Goal: Task Accomplishment & Management: Complete application form

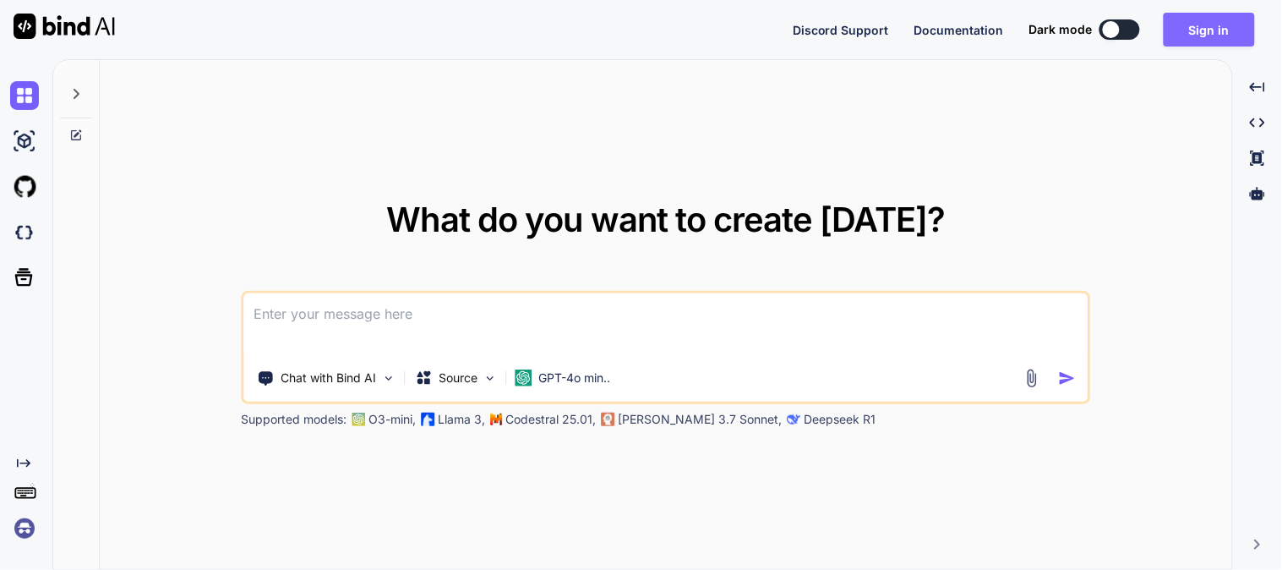
click at [1219, 24] on button "Sign in" at bounding box center [1209, 30] width 91 height 34
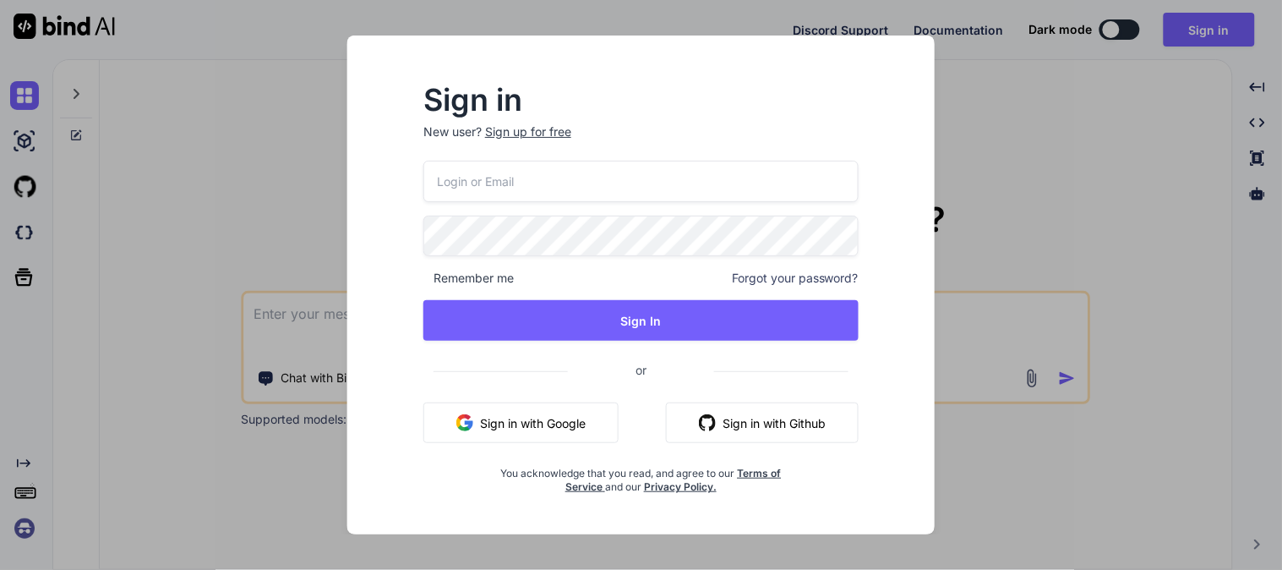
click at [545, 120] on div "Sign in New user? Sign up for free" at bounding box center [640, 123] width 435 height 74
click at [537, 128] on div "Sign up for free" at bounding box center [528, 131] width 86 height 17
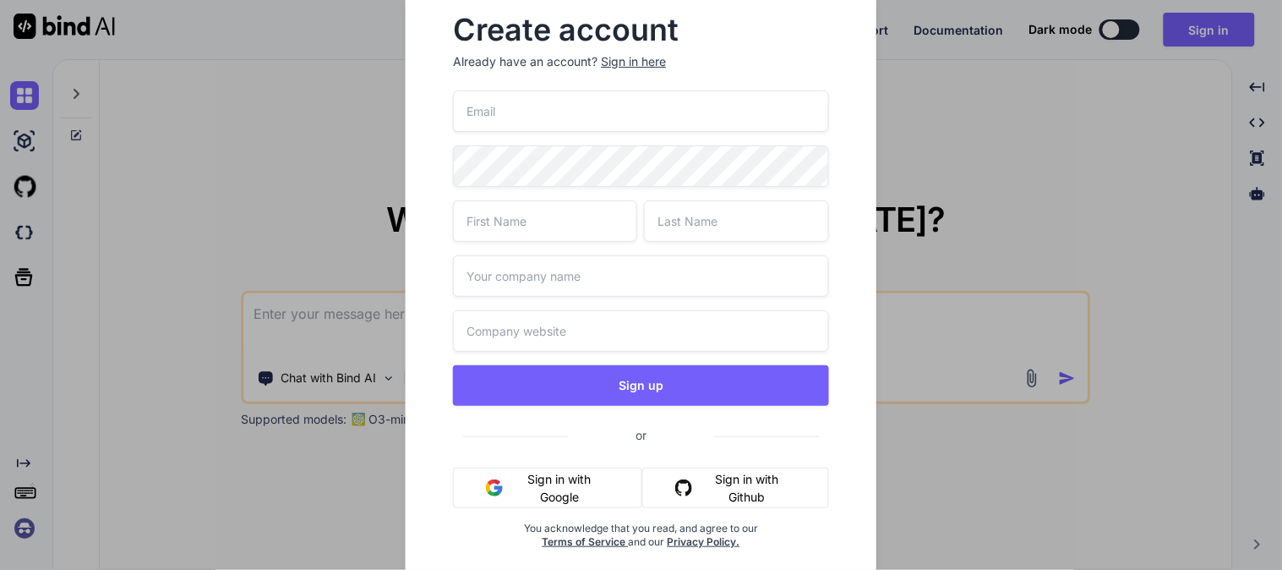
click at [537, 125] on input "email" at bounding box center [640, 110] width 375 height 41
type input "[EMAIL_ADDRESS][DOMAIN_NAME]"
drag, startPoint x: 621, startPoint y: 111, endPoint x: 394, endPoint y: 116, distance: 227.4
click at [394, 116] on div "Create account Already have an account? Sign in here [EMAIL_ADDRESS][DOMAIN_NAM…" at bounding box center [640, 285] width 513 height 592
click at [543, 221] on input "text" at bounding box center [545, 220] width 184 height 41
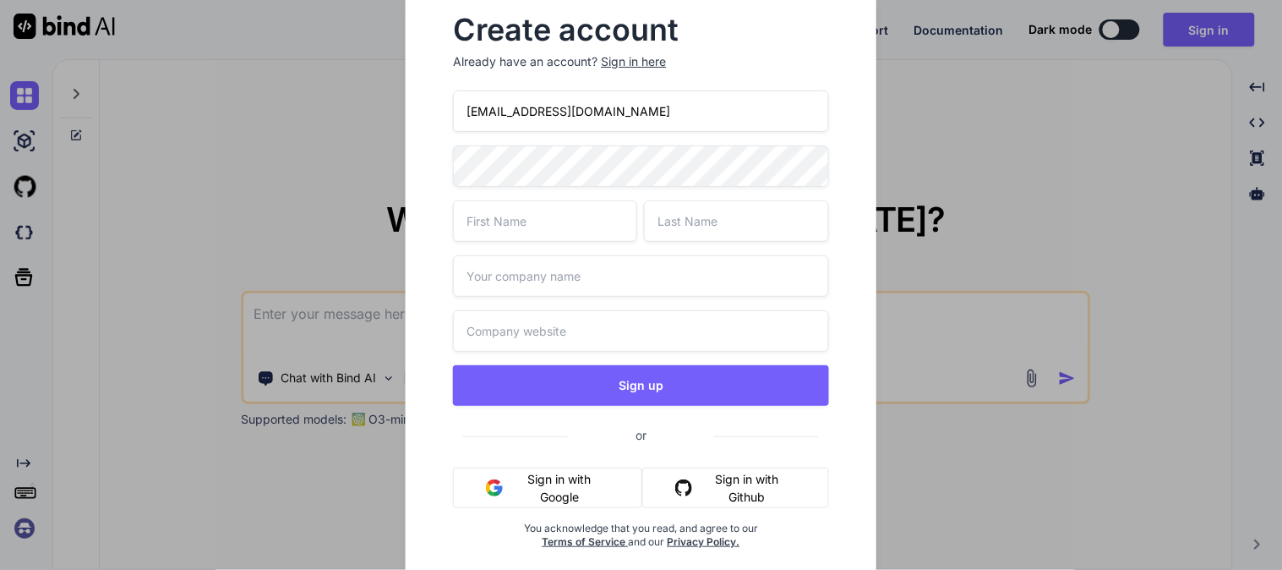
type input "raju"
type input "yadav"
click at [618, 288] on input "text" at bounding box center [640, 275] width 375 height 41
type input "pela"
click at [553, 325] on input "text" at bounding box center [640, 330] width 375 height 41
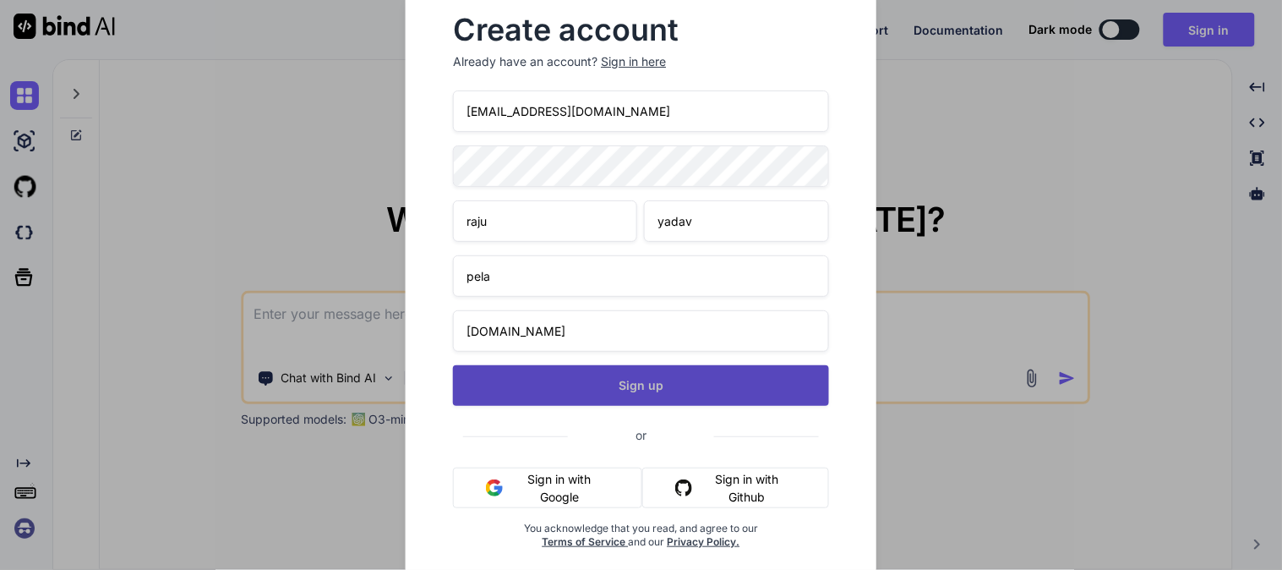
type input "[DOMAIN_NAME]"
click at [666, 390] on button "Sign up" at bounding box center [640, 385] width 375 height 41
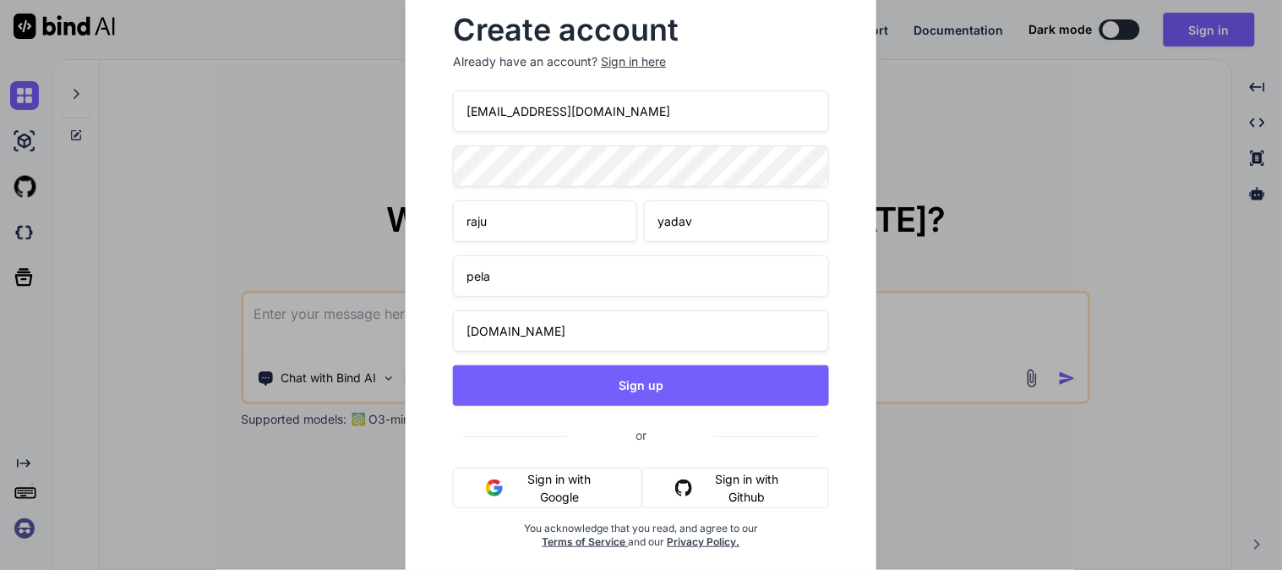
click at [619, 111] on input "[EMAIL_ADDRESS][DOMAIN_NAME]" at bounding box center [640, 110] width 375 height 41
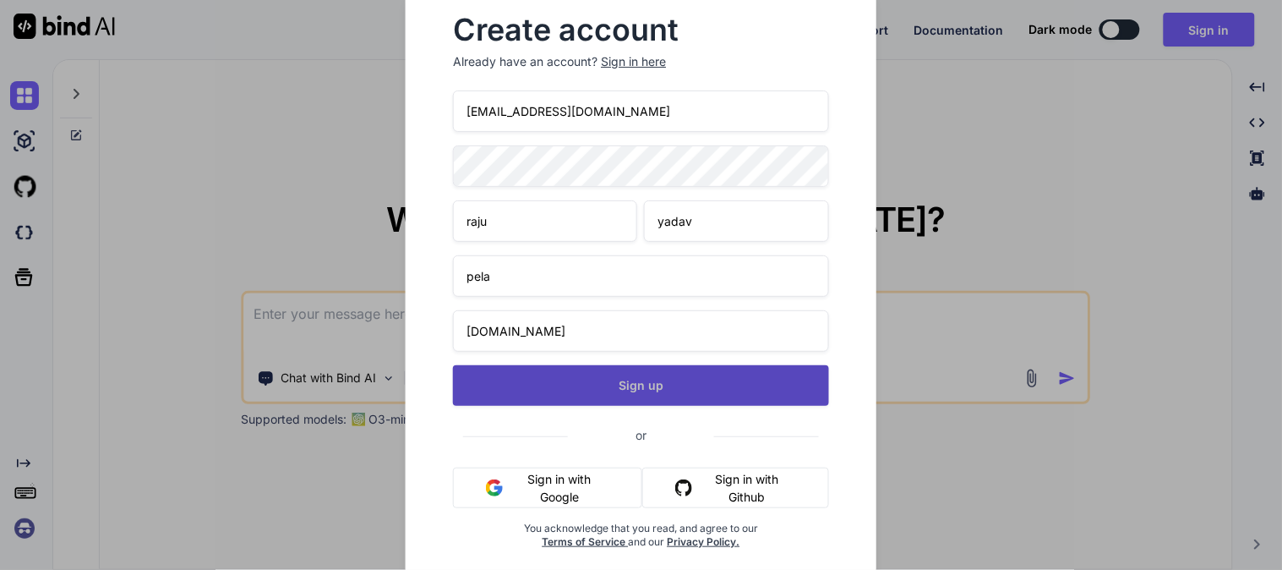
click at [597, 390] on button "Sign up" at bounding box center [640, 385] width 375 height 41
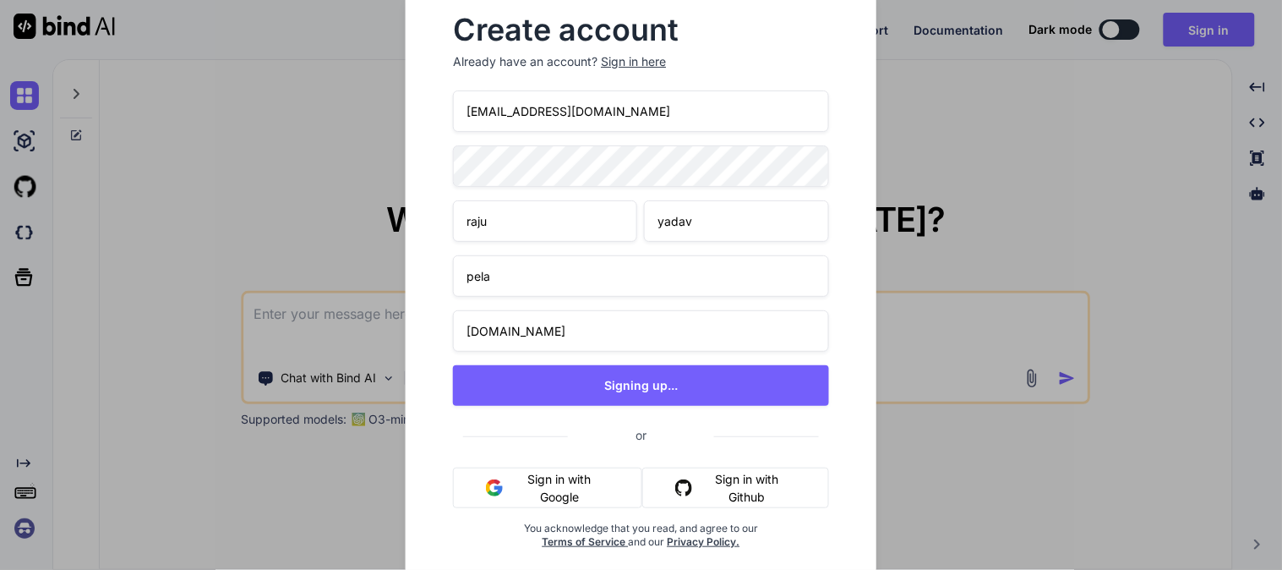
click at [417, 157] on div "Create account Already have an account? Sign in here [EMAIL_ADDRESS][DOMAIN_NAM…" at bounding box center [641, 295] width 470 height 613
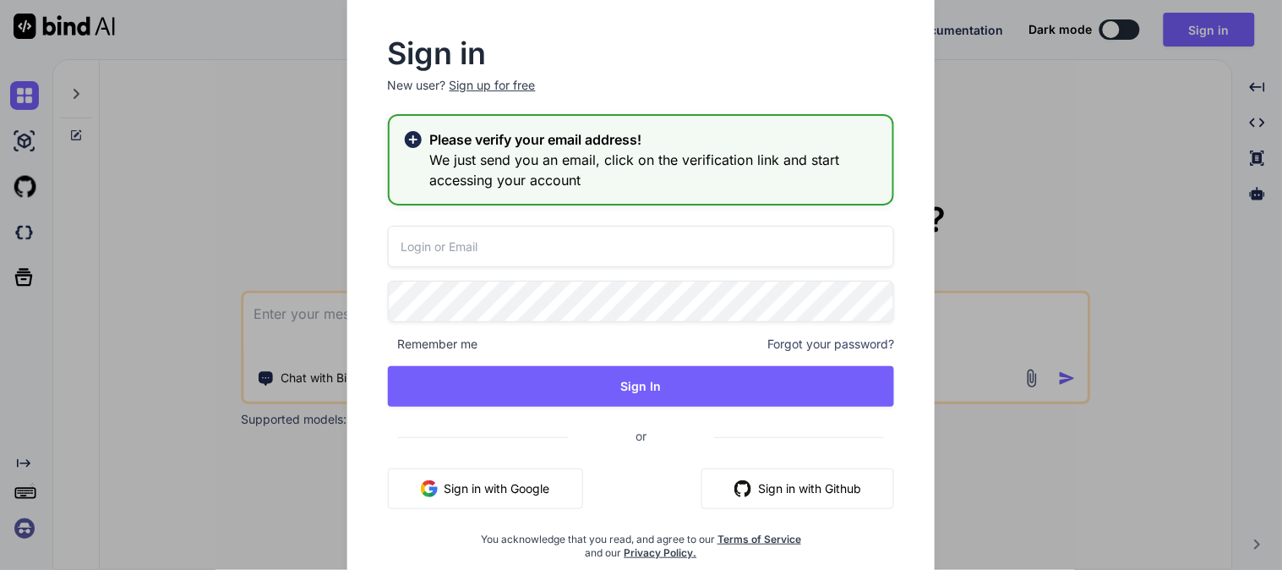
click at [521, 258] on input "email" at bounding box center [641, 246] width 507 height 41
type input "p"
paste input "[EMAIL_ADDRESS][DOMAIN_NAME]"
type input "[EMAIL_ADDRESS][DOMAIN_NAME]"
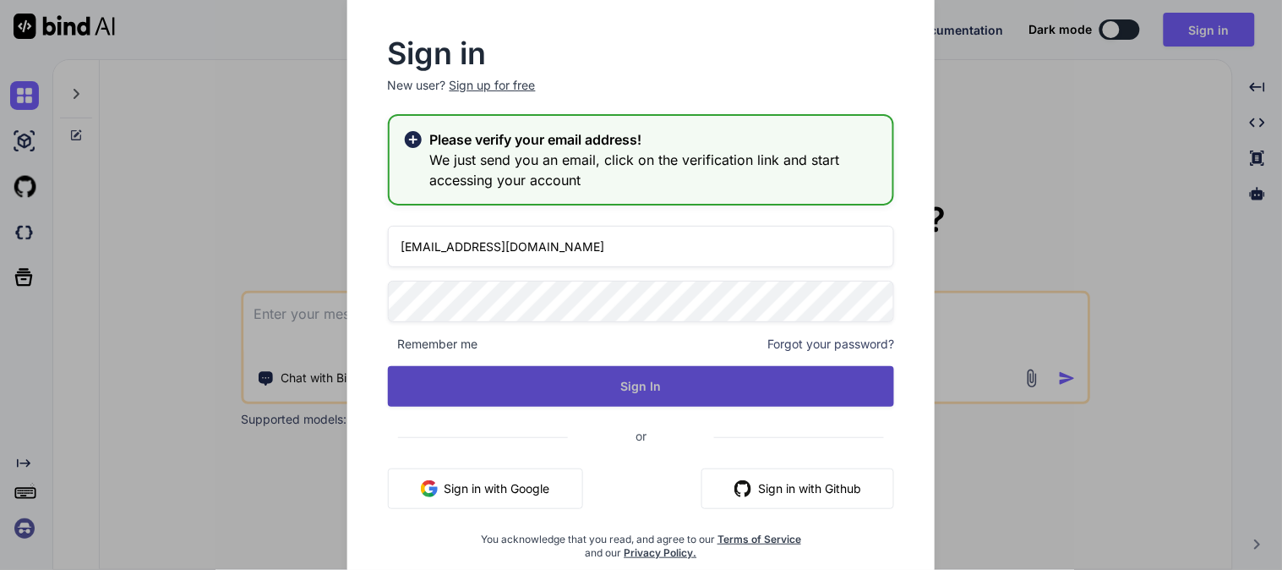
click at [519, 402] on button "Sign In" at bounding box center [641, 386] width 507 height 41
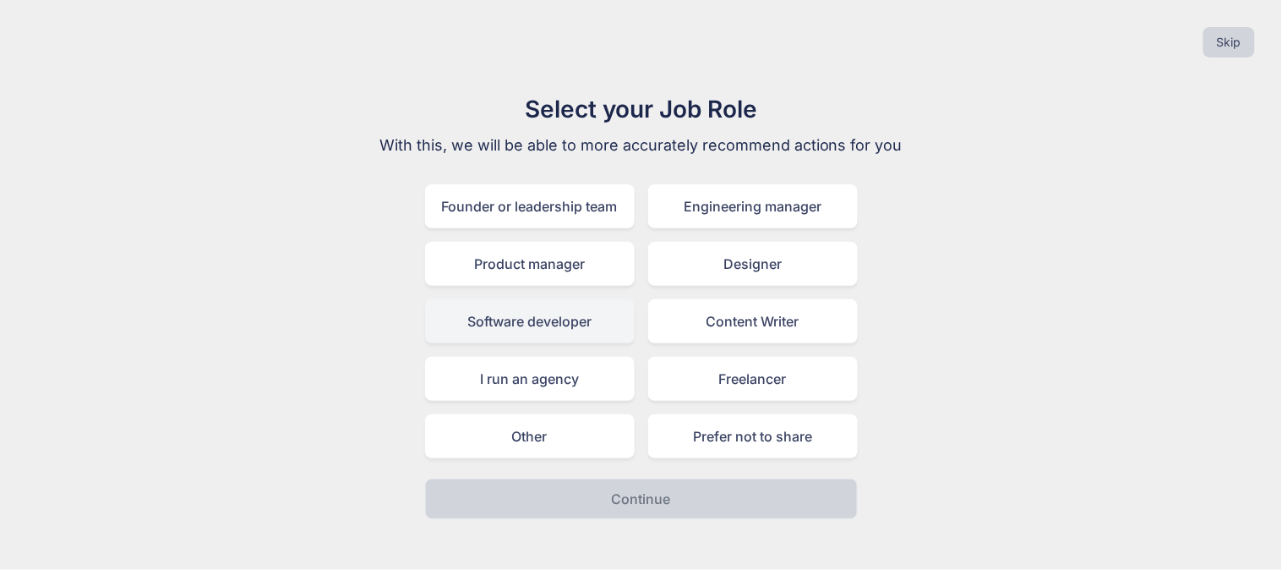
click at [528, 324] on div "Software developer" at bounding box center [530, 321] width 210 height 44
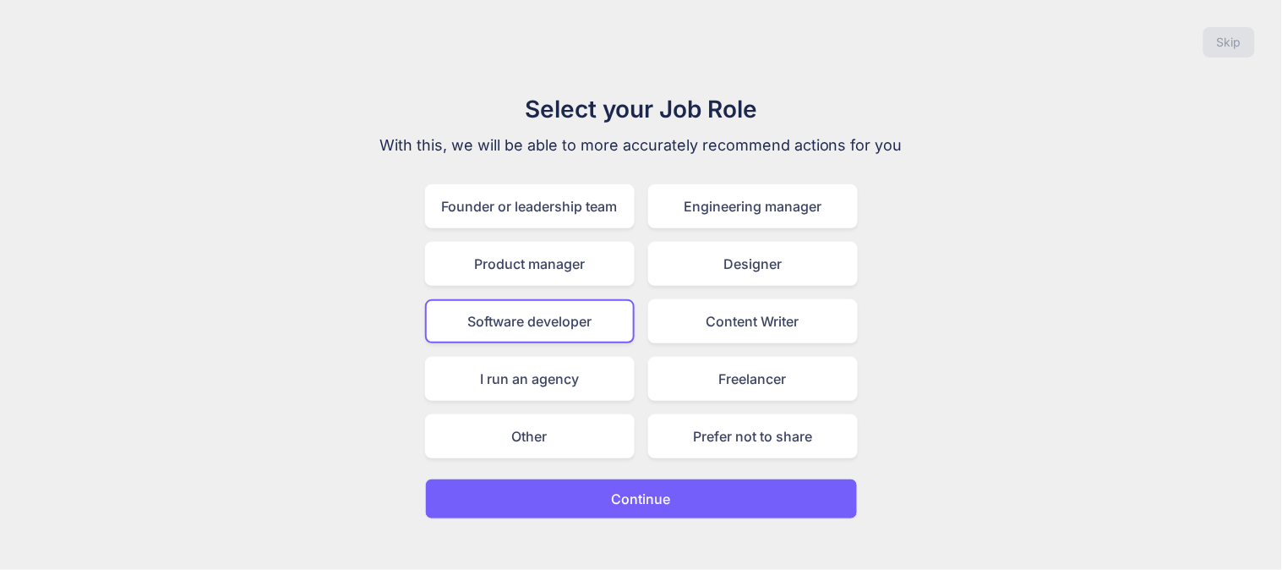
click at [604, 490] on button "Continue" at bounding box center [641, 498] width 433 height 41
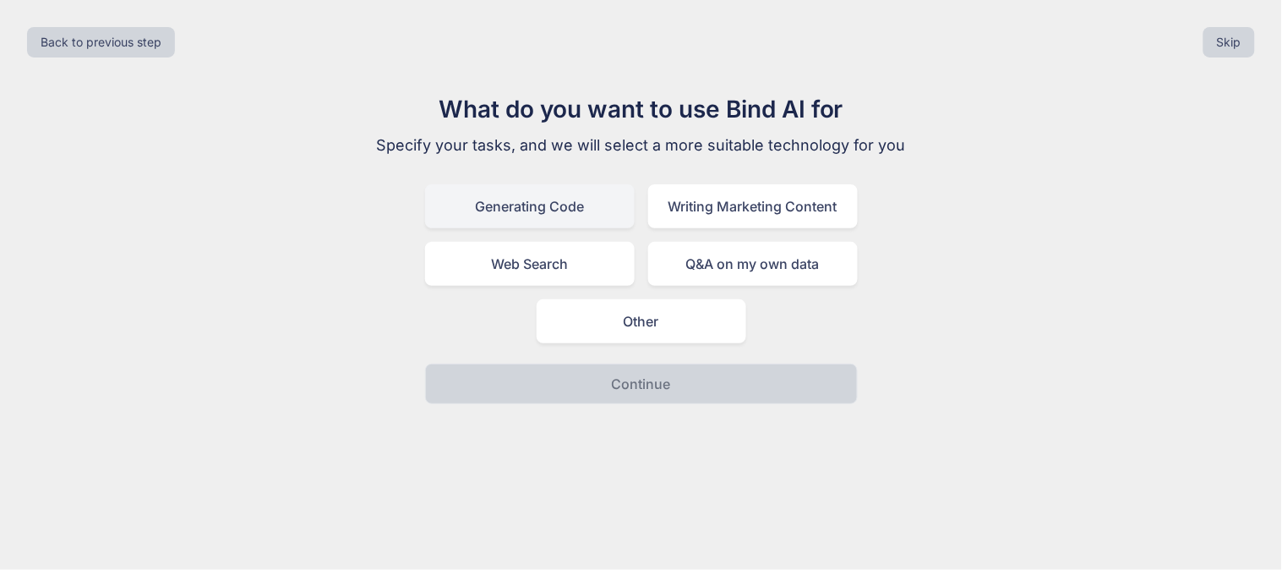
click at [553, 213] on div "Generating Code" at bounding box center [530, 206] width 210 height 44
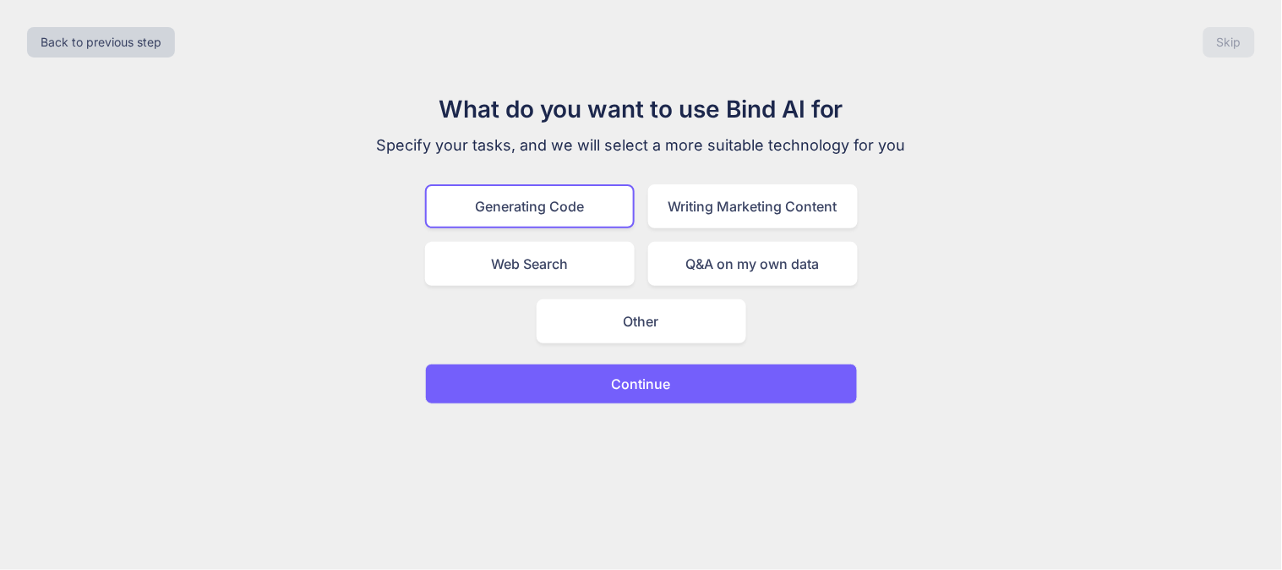
click at [603, 384] on button "Continue" at bounding box center [641, 383] width 433 height 41
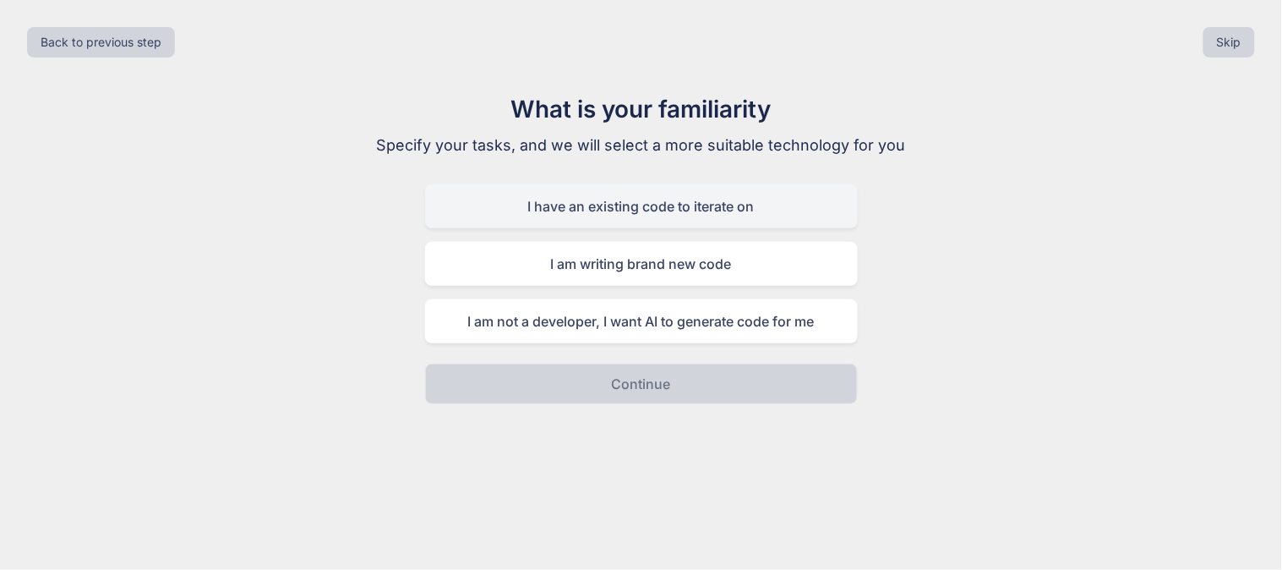
click at [606, 206] on div "I have an existing code to iterate on" at bounding box center [641, 206] width 433 height 44
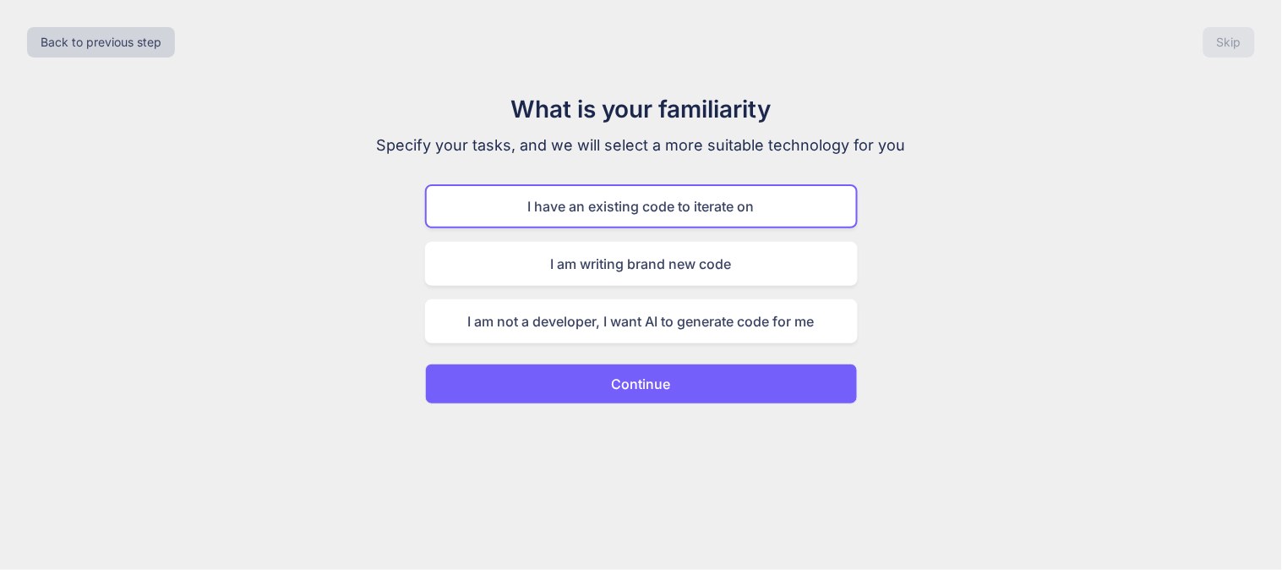
click at [595, 375] on button "Continue" at bounding box center [641, 383] width 433 height 41
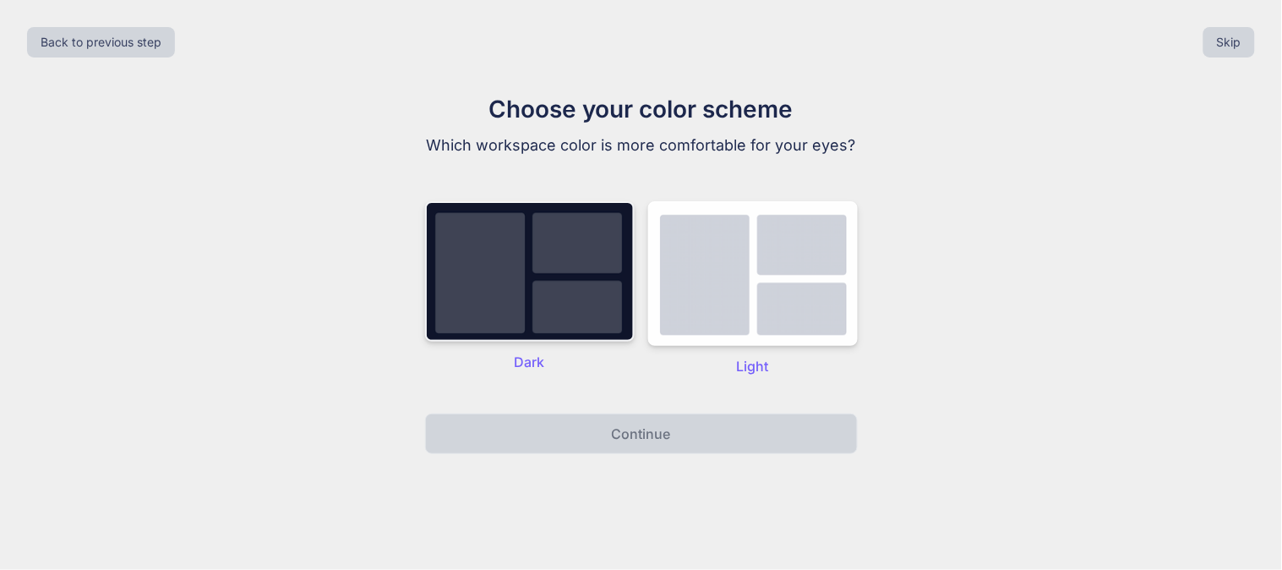
click at [541, 324] on img at bounding box center [530, 271] width 210 height 140
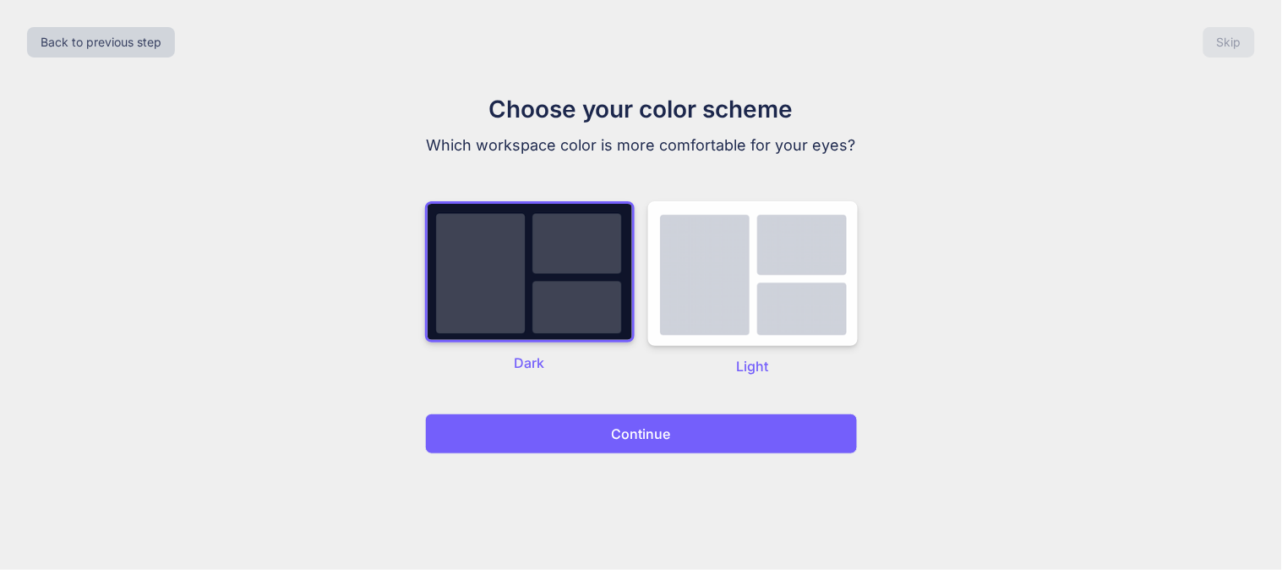
click at [586, 434] on button "Continue" at bounding box center [641, 433] width 433 height 41
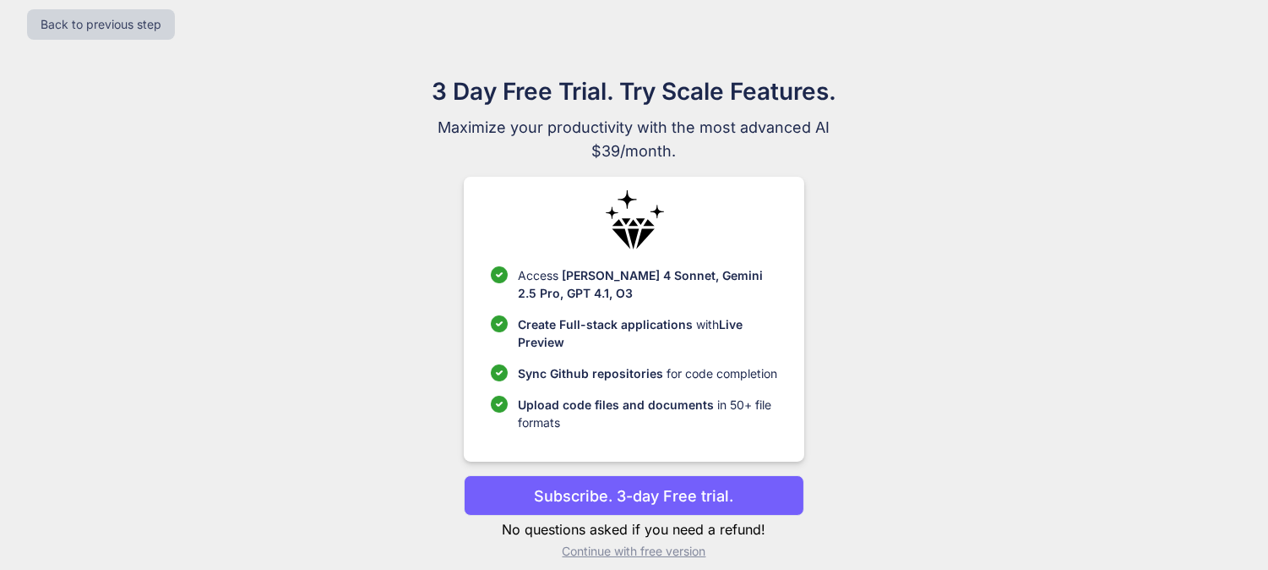
scroll to position [35, 0]
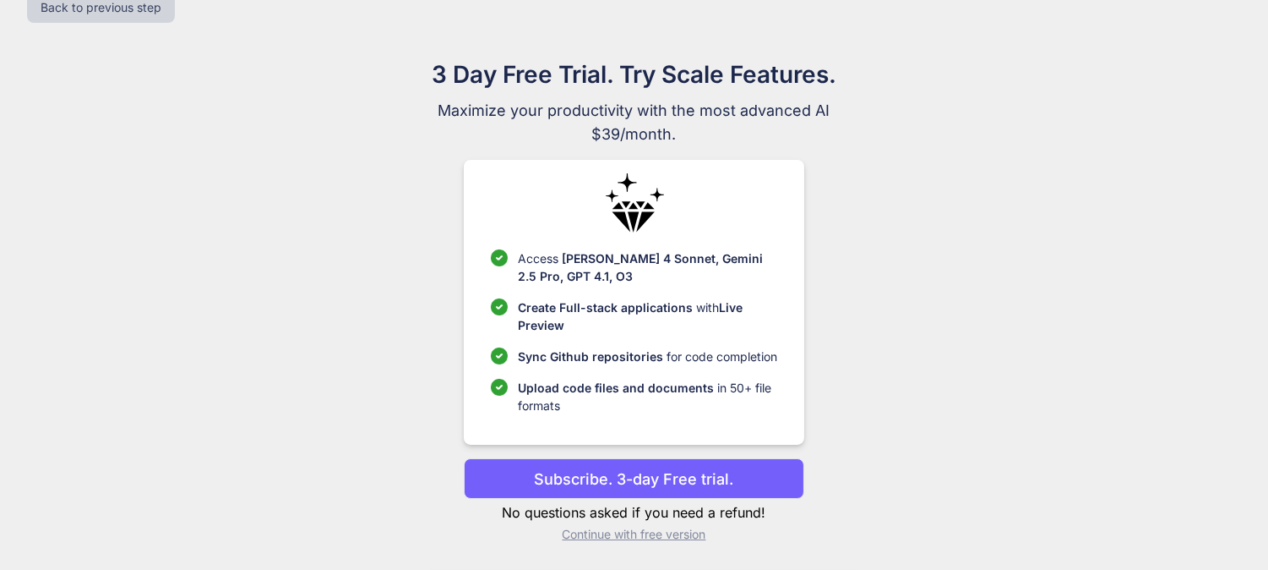
click at [629, 536] on p "Continue with free version" at bounding box center [634, 534] width 341 height 17
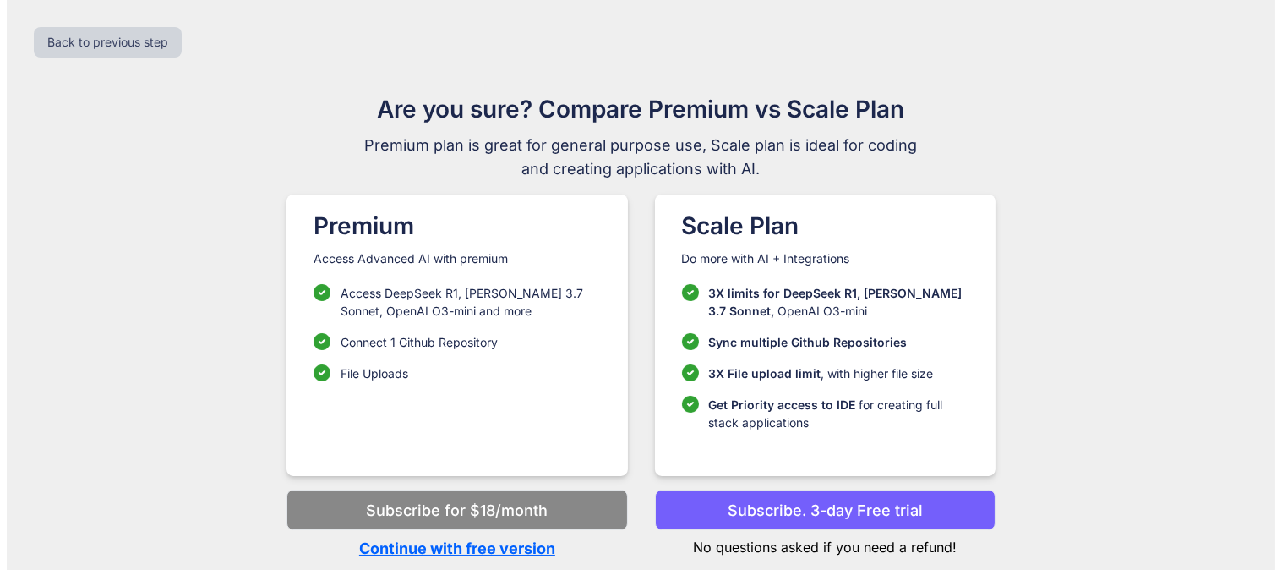
scroll to position [0, 0]
click at [461, 541] on p "Continue with free version" at bounding box center [456, 548] width 341 height 23
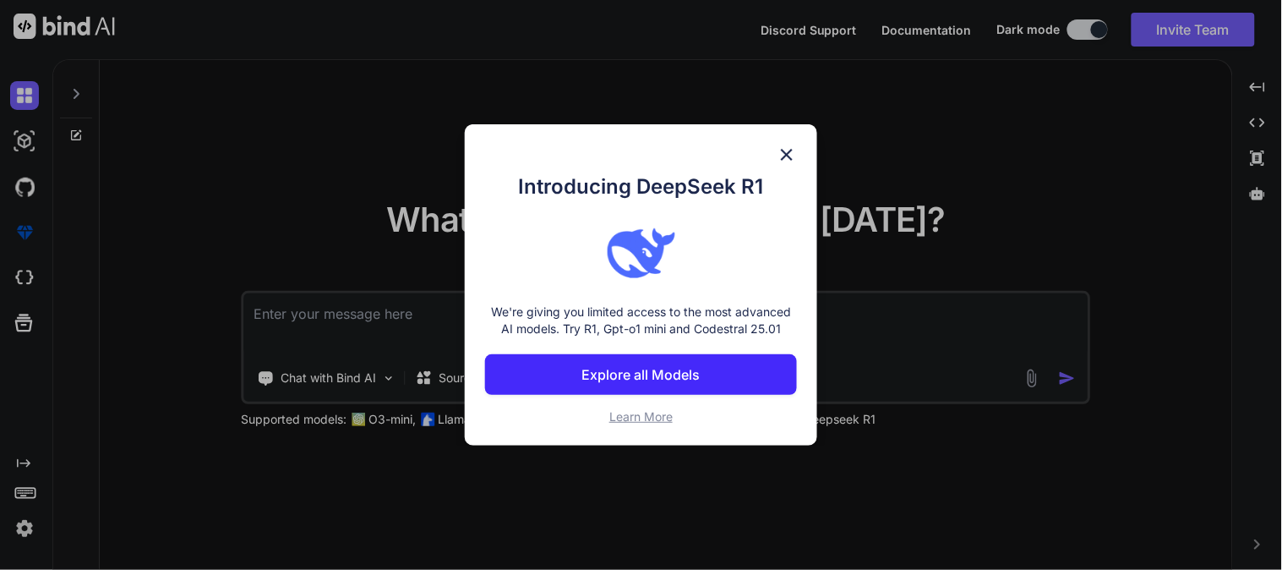
click at [788, 158] on img at bounding box center [787, 155] width 20 height 20
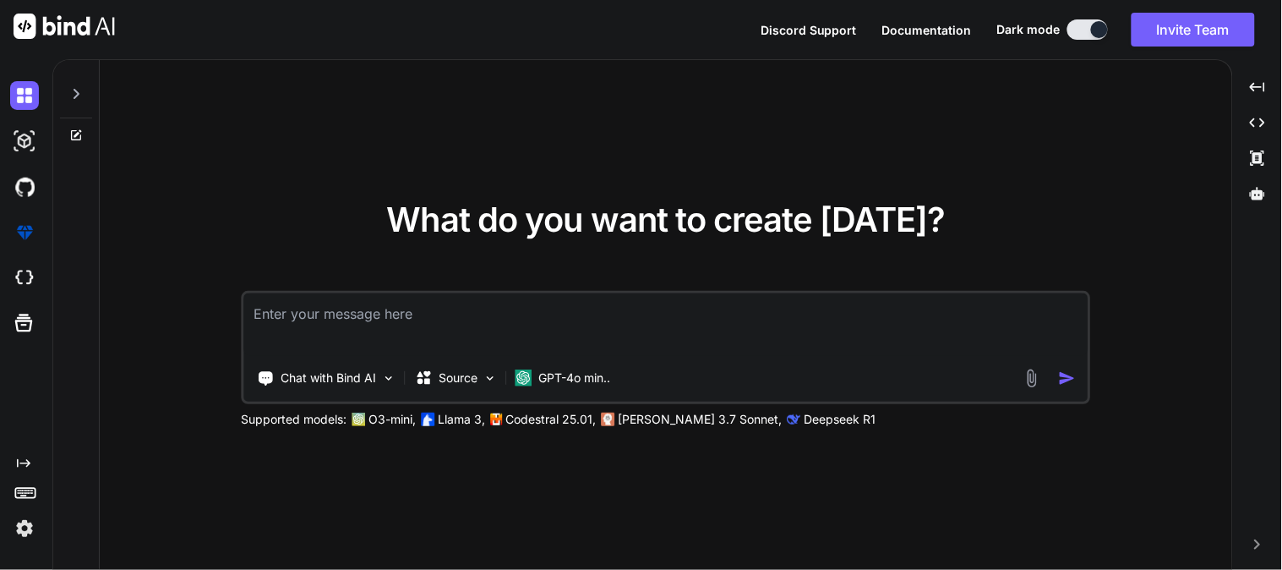
click at [462, 339] on textarea at bounding box center [666, 324] width 844 height 63
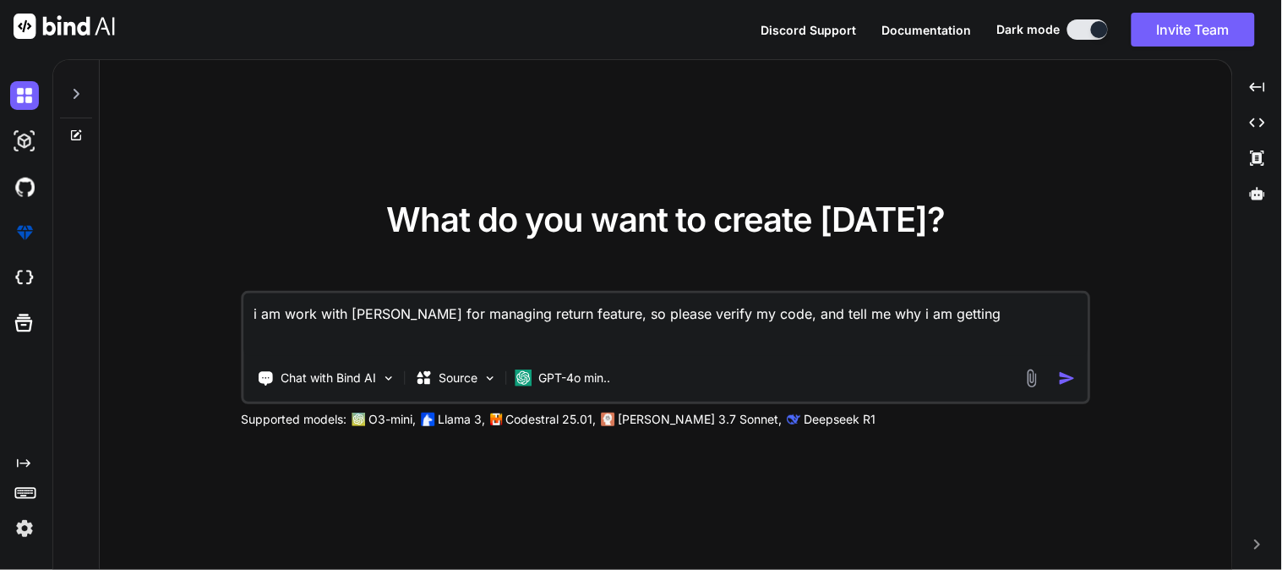
type textarea "i am work with [PERSON_NAME] for managing return feature, so please verify my c…"
